Goal: Go to known website: Access a specific website the user already knows

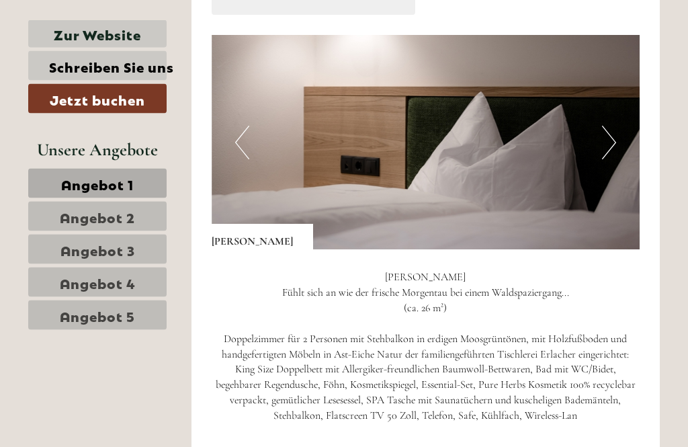
scroll to position [739, 0]
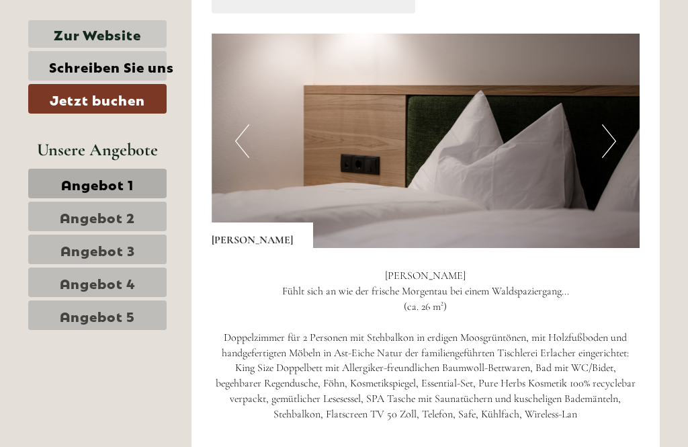
click at [611, 137] on button "Next" at bounding box center [609, 141] width 14 height 34
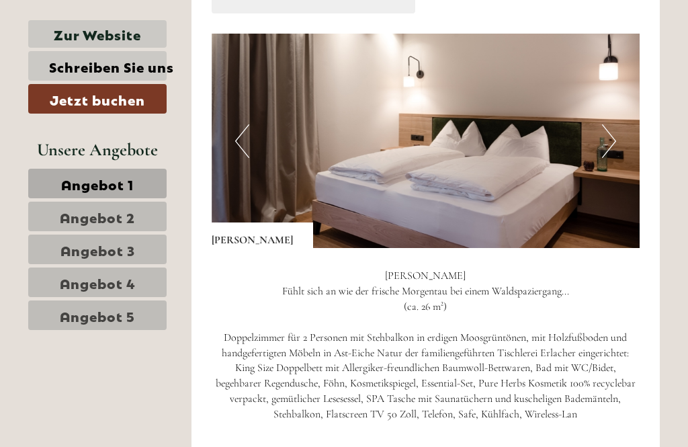
click at [616, 141] on img at bounding box center [426, 141] width 428 height 214
click at [615, 134] on button "Next" at bounding box center [609, 141] width 14 height 34
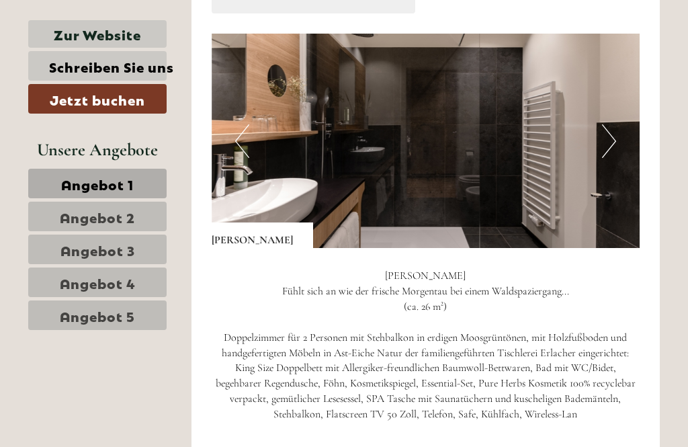
click at [626, 138] on img at bounding box center [426, 141] width 428 height 214
click at [609, 134] on button "Next" at bounding box center [609, 141] width 14 height 34
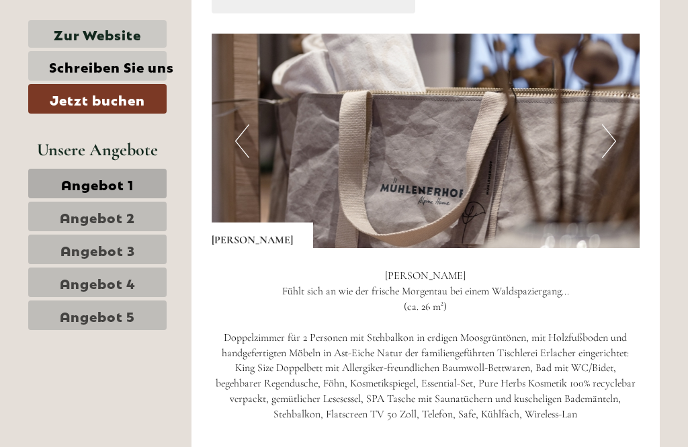
click at [619, 136] on img at bounding box center [426, 141] width 428 height 214
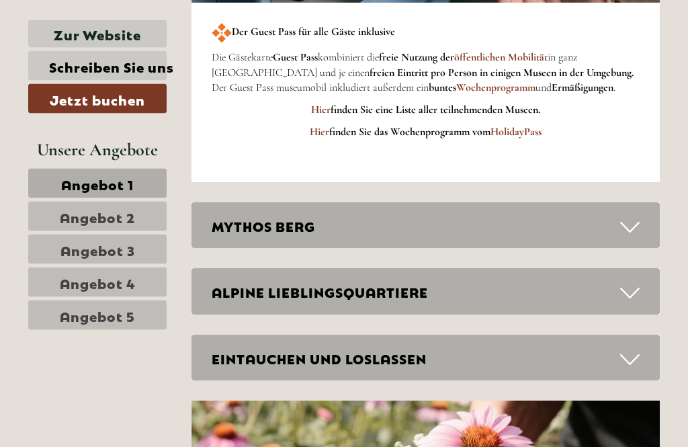
scroll to position [3626, 0]
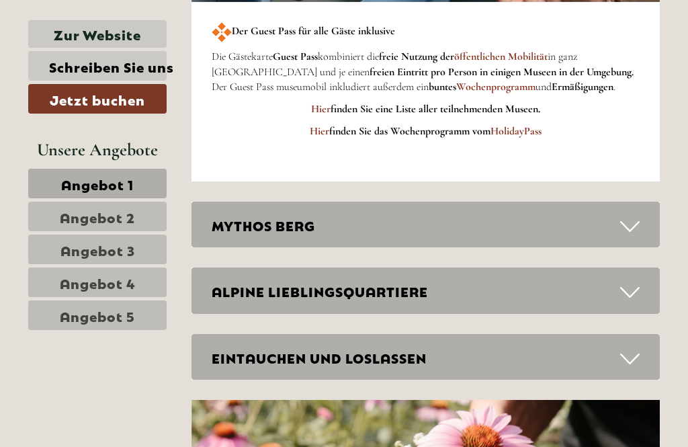
click at [639, 215] on icon at bounding box center [629, 226] width 19 height 23
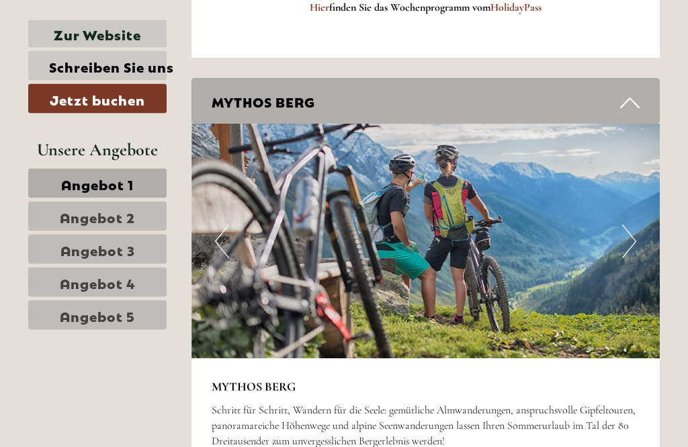
scroll to position [3746, 0]
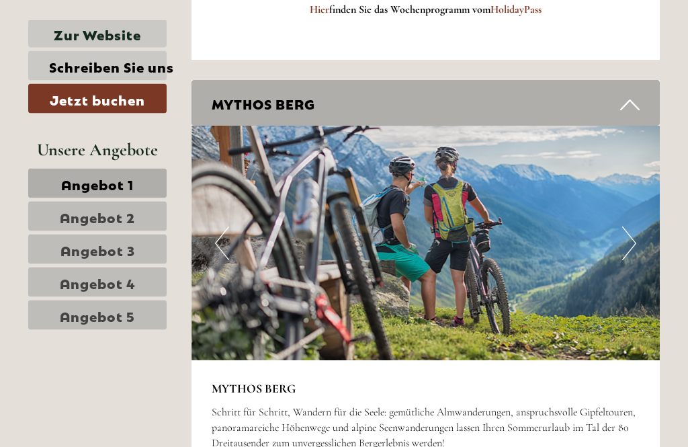
click at [631, 227] on button "Next" at bounding box center [629, 244] width 14 height 34
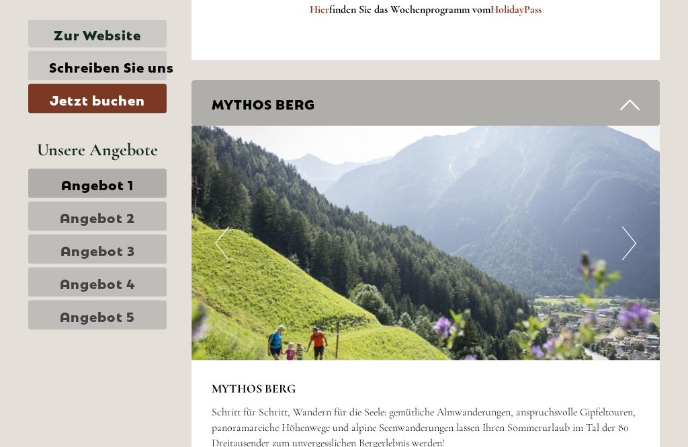
scroll to position [3747, 0]
click at [633, 226] on button "Next" at bounding box center [629, 243] width 14 height 34
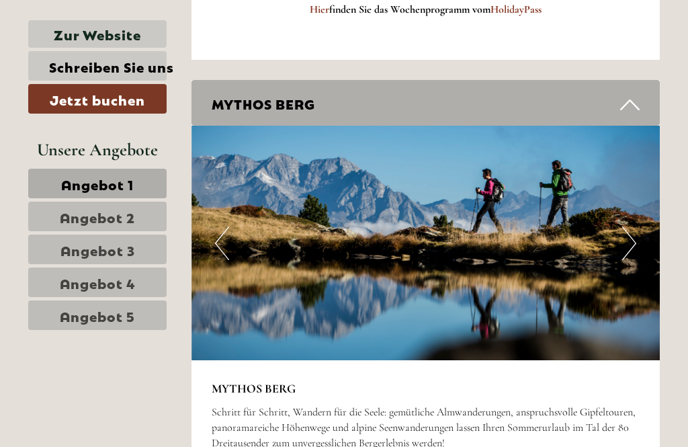
click at [635, 226] on button "Next" at bounding box center [629, 243] width 14 height 34
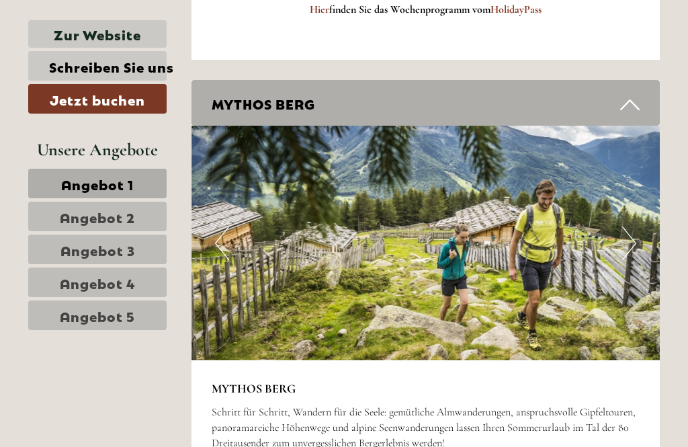
click at [639, 205] on img at bounding box center [425, 243] width 469 height 234
click at [635, 226] on button "Next" at bounding box center [629, 243] width 14 height 34
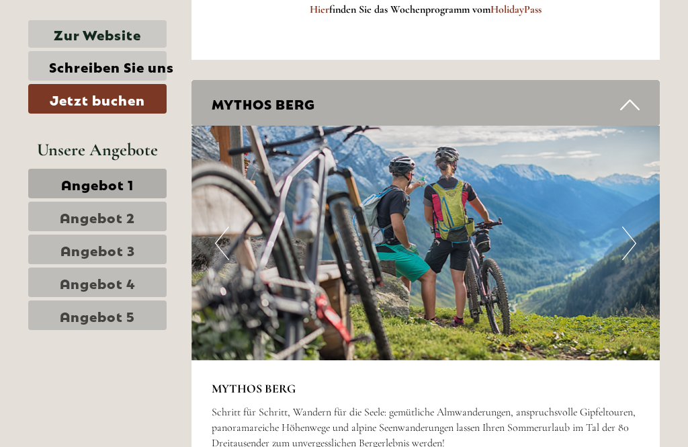
click at [635, 93] on icon at bounding box center [629, 104] width 19 height 23
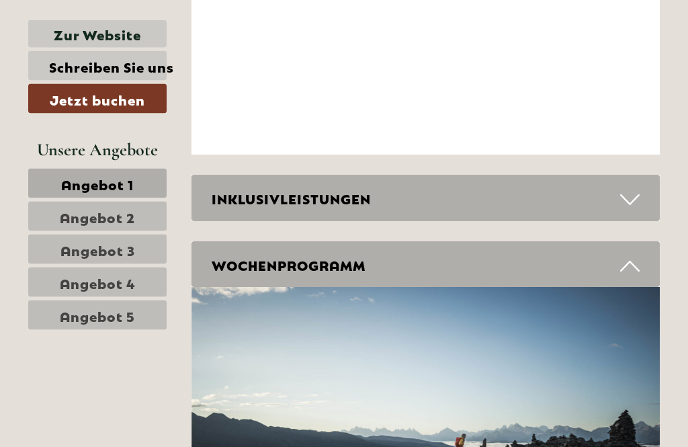
scroll to position [4553, 0]
click at [636, 188] on icon at bounding box center [629, 199] width 19 height 23
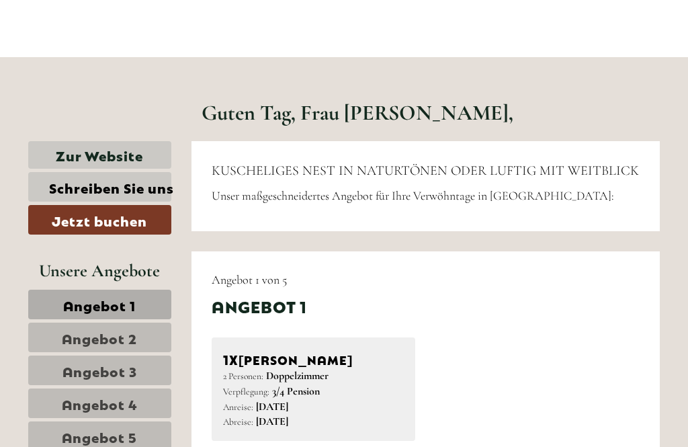
scroll to position [312, 0]
click at [116, 156] on link "Zur Website" at bounding box center [99, 156] width 143 height 28
